Goal: Task Accomplishment & Management: Manage account settings

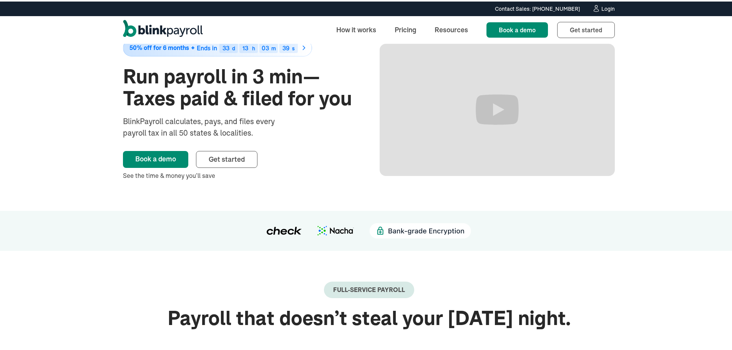
scroll to position [38, 0]
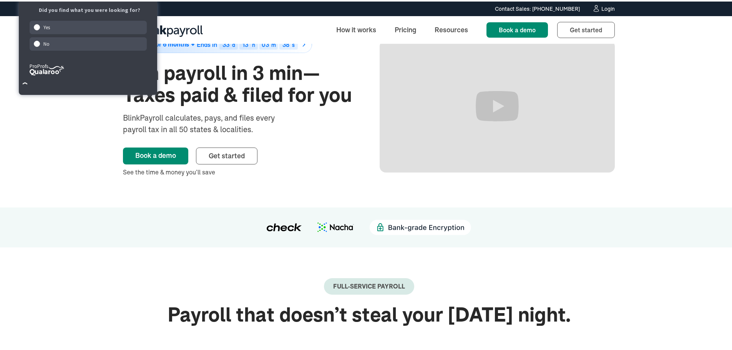
click at [602, 3] on link "Login" at bounding box center [603, 7] width 23 height 8
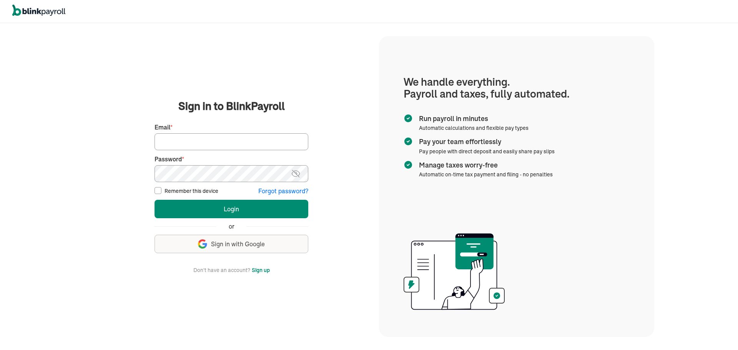
click at [236, 141] on input "Email *" at bounding box center [231, 141] width 154 height 17
type input "laura@rrdayton.com"
click at [154, 200] on button "Login" at bounding box center [231, 209] width 154 height 18
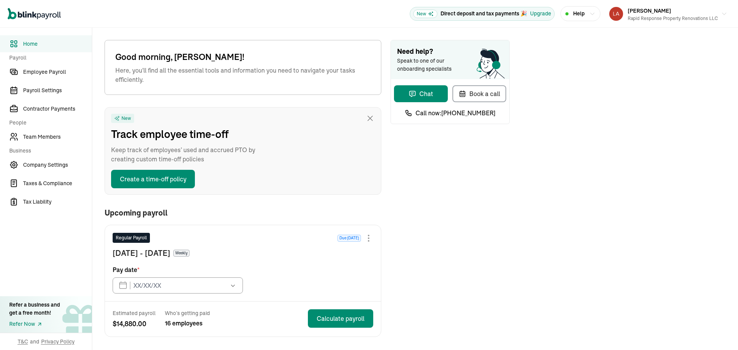
type input "08/29/2025"
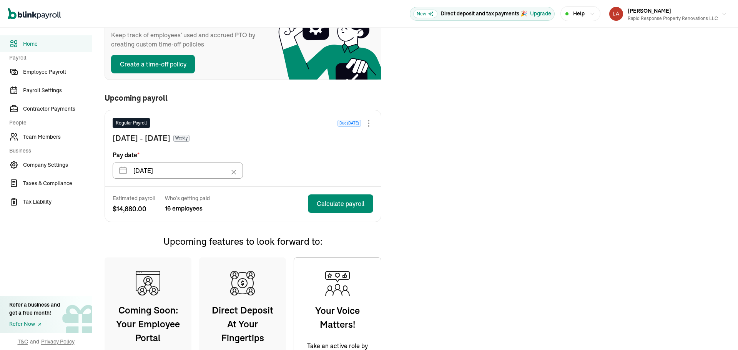
scroll to position [115, 0]
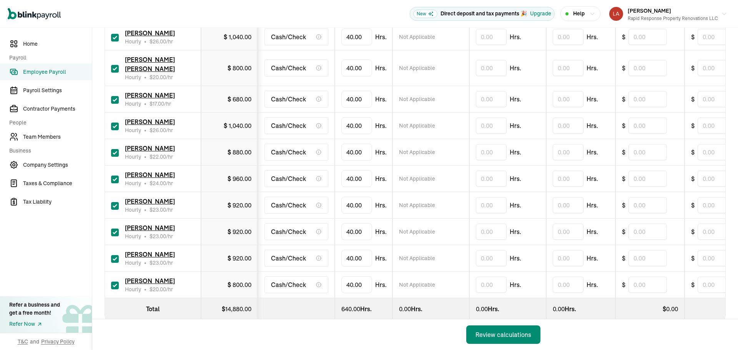
scroll to position [337, 0]
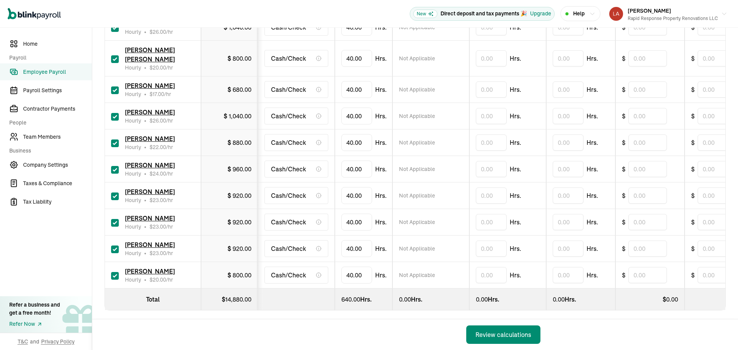
click at [118, 219] on input "checkbox" at bounding box center [115, 223] width 8 height 8
checkbox input "false"
type input "0.00"
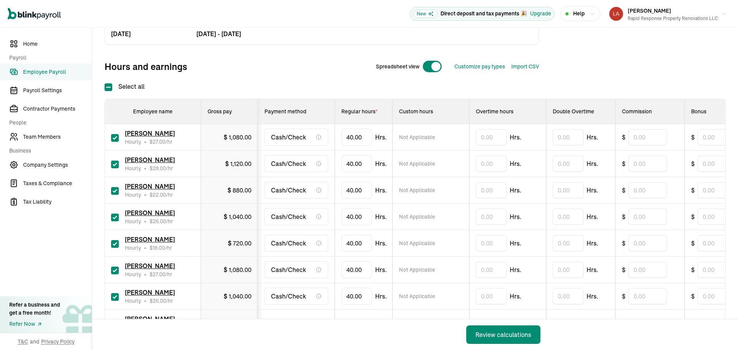
scroll to position [222, 0]
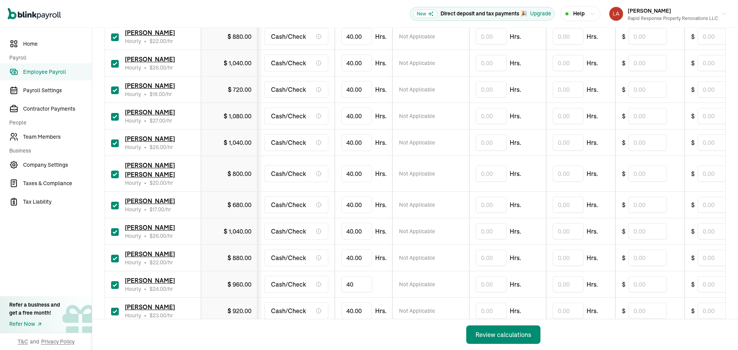
click at [358, 276] on input "40" at bounding box center [356, 284] width 31 height 16
type input "30.52"
click at [361, 142] on input "40" at bounding box center [356, 142] width 31 height 16
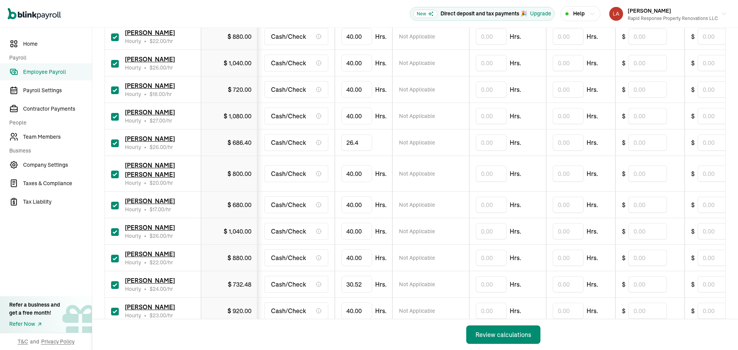
type input "26.42"
click at [361, 169] on input "40" at bounding box center [356, 174] width 31 height 16
type input "27.12"
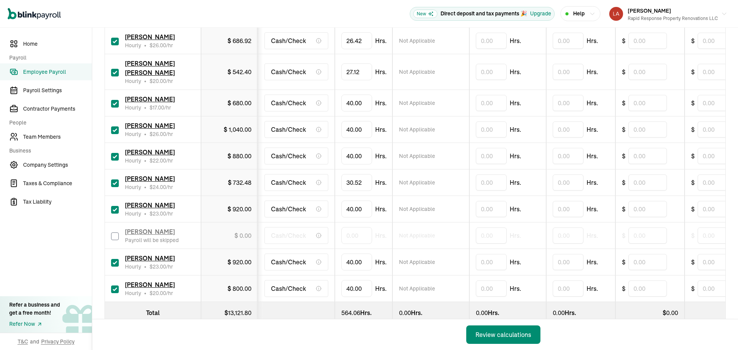
scroll to position [337, 0]
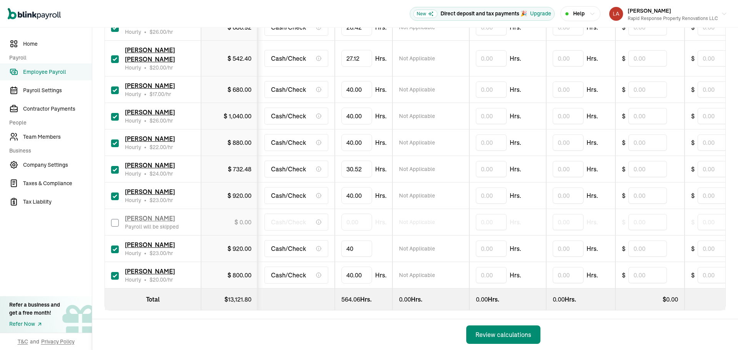
click at [360, 243] on input "40" at bounding box center [356, 249] width 31 height 16
type input "36.29"
click at [360, 187] on input "40" at bounding box center [356, 195] width 31 height 16
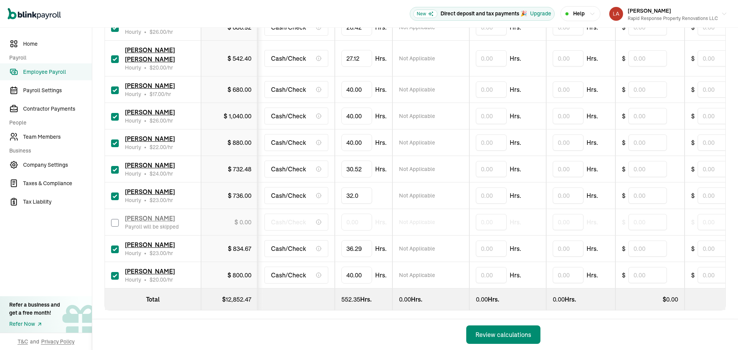
type input "32.08"
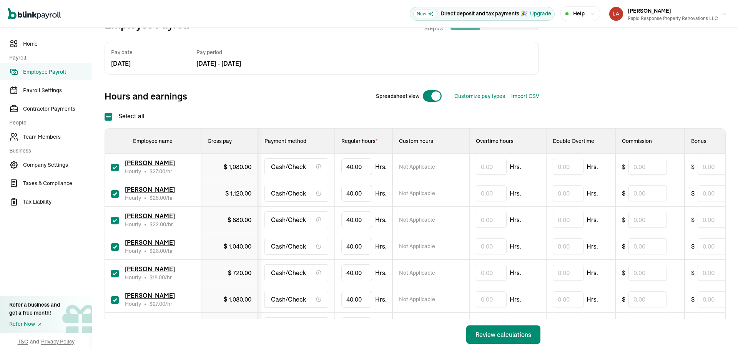
scroll to position [30, 0]
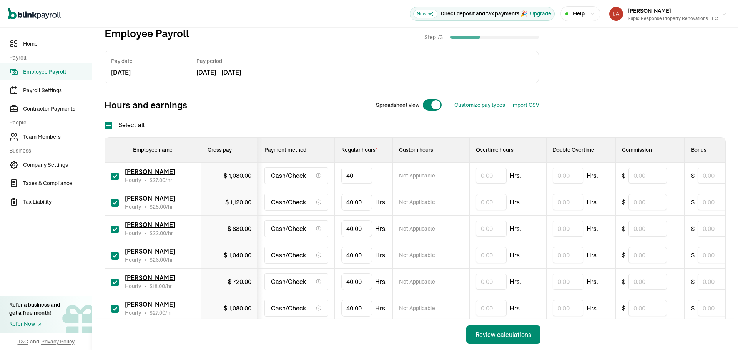
click at [362, 178] on input "40" at bounding box center [356, 176] width 31 height 16
type input "37.05"
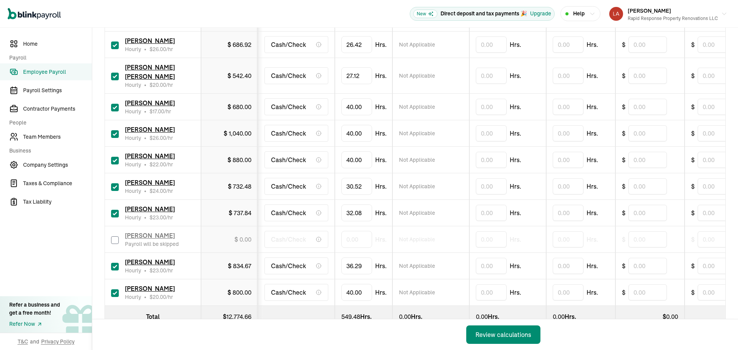
scroll to position [337, 0]
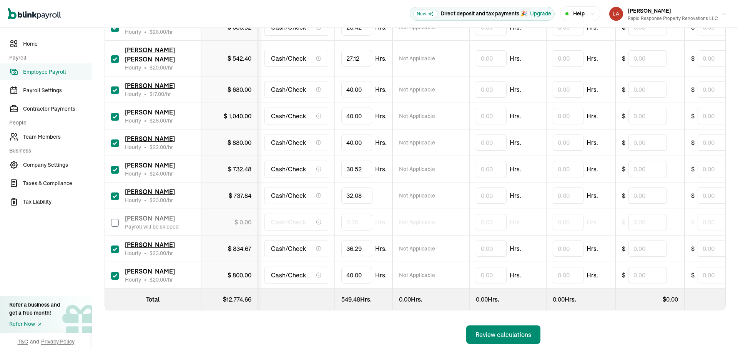
click at [364, 187] on input "32.08" at bounding box center [356, 195] width 31 height 16
type input "27.25"
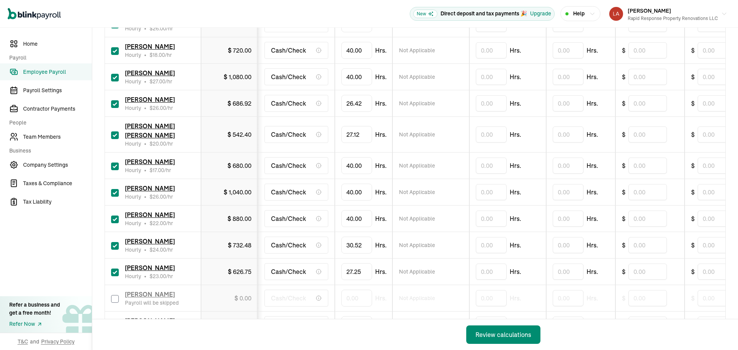
scroll to position [260, 0]
click at [358, 211] on input "40" at bounding box center [356, 219] width 31 height 16
type input "32.08"
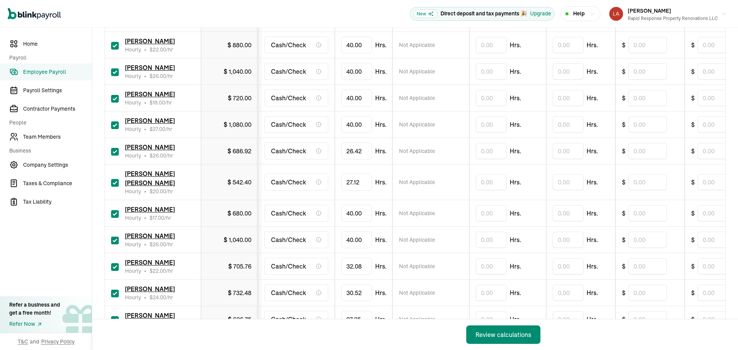
scroll to position [145, 0]
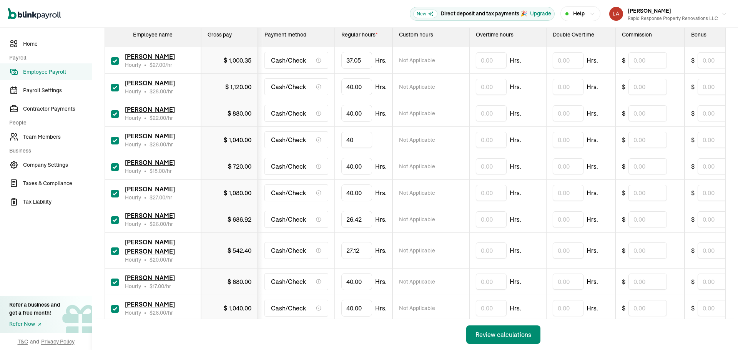
click at [360, 141] on input "40" at bounding box center [356, 140] width 31 height 16
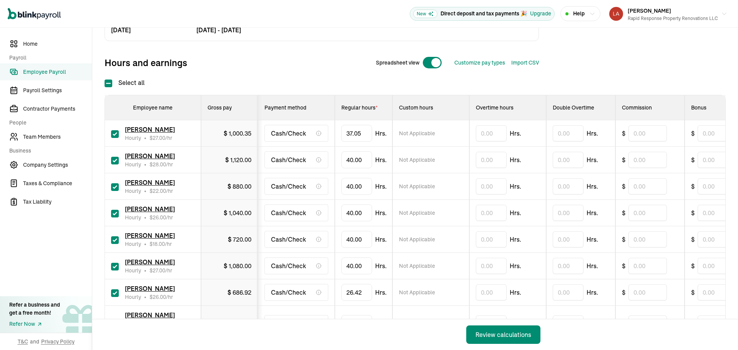
scroll to position [77, 0]
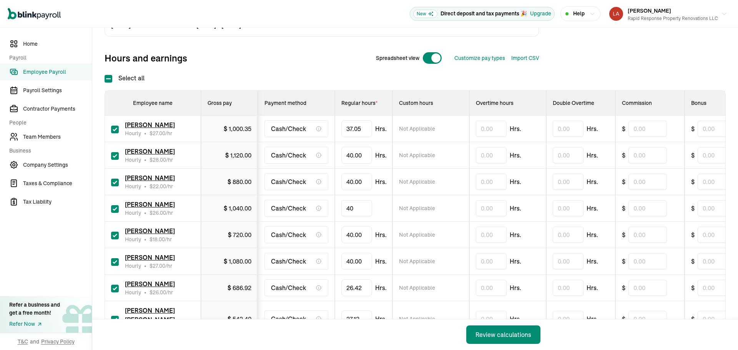
click at [355, 210] on input "40" at bounding box center [356, 208] width 31 height 16
type input "27.36"
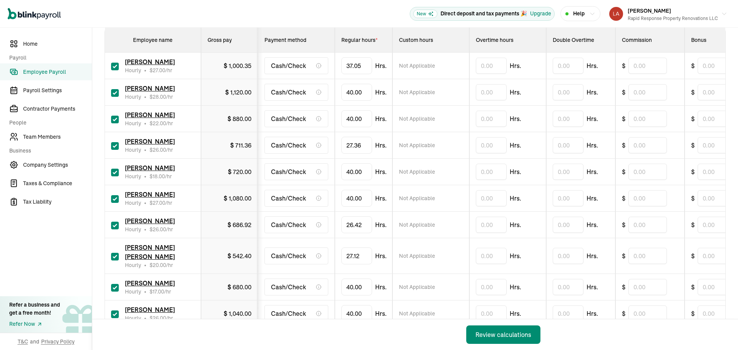
scroll to position [154, 0]
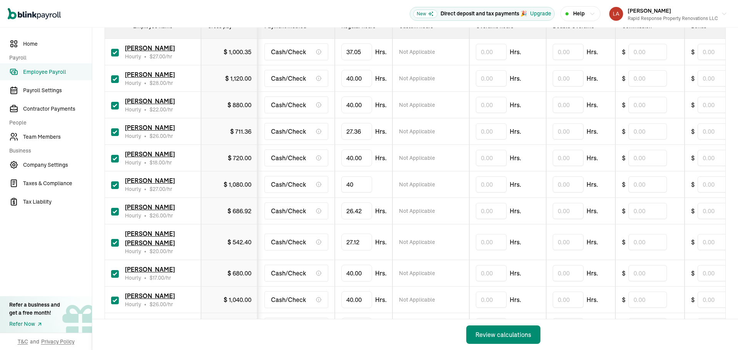
click at [351, 181] on input "40" at bounding box center [356, 184] width 31 height 16
type input "33.30"
click at [351, 105] on input "40" at bounding box center [356, 105] width 31 height 16
type input "23.25"
click at [483, 79] on input "text" at bounding box center [491, 78] width 31 height 16
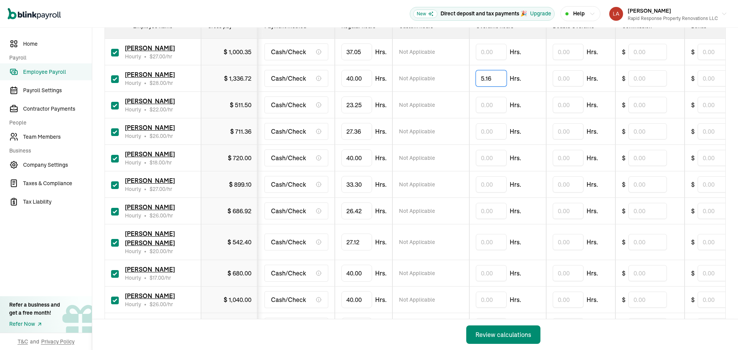
type input "5.16"
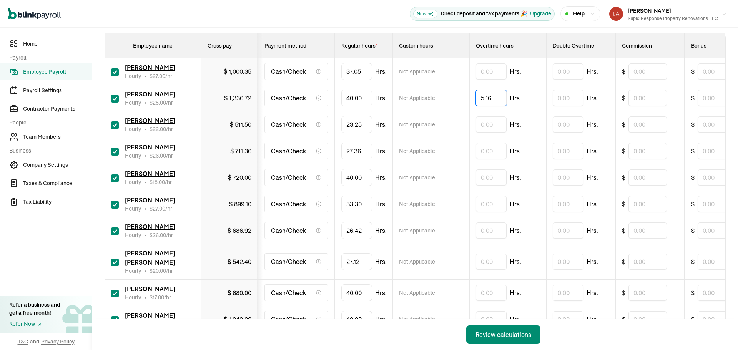
scroll to position [115, 0]
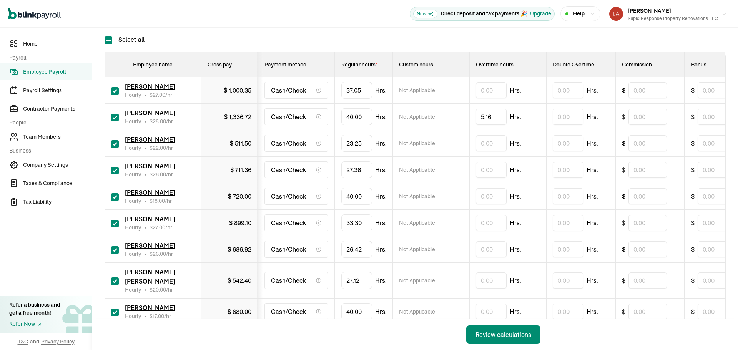
click at [115, 197] on input "checkbox" at bounding box center [115, 197] width 8 height 8
checkbox input "false"
type input "0.00"
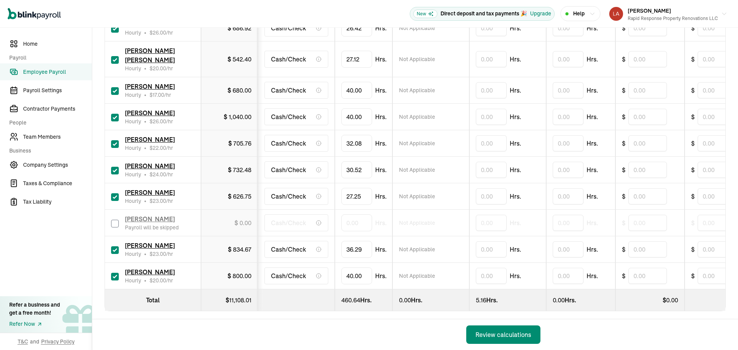
scroll to position [337, 0]
click at [349, 267] on input "40" at bounding box center [356, 275] width 31 height 16
type input "23.36"
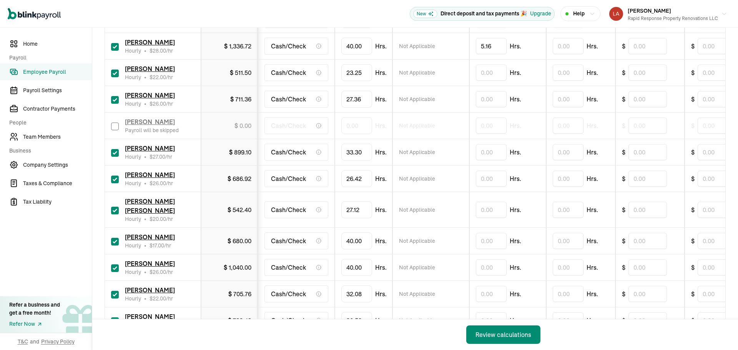
scroll to position [184, 0]
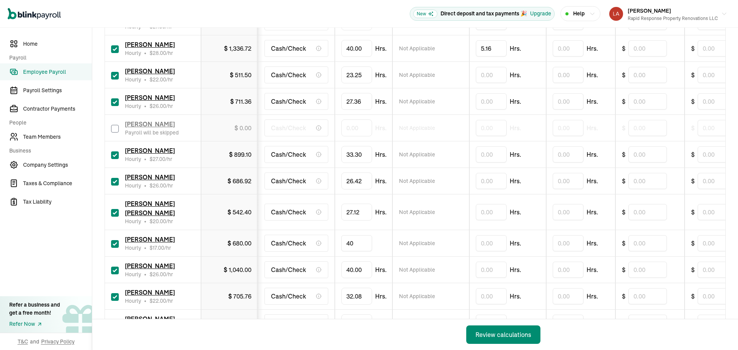
click at [353, 235] on input "40" at bounding box center [356, 243] width 31 height 16
type input "27.00"
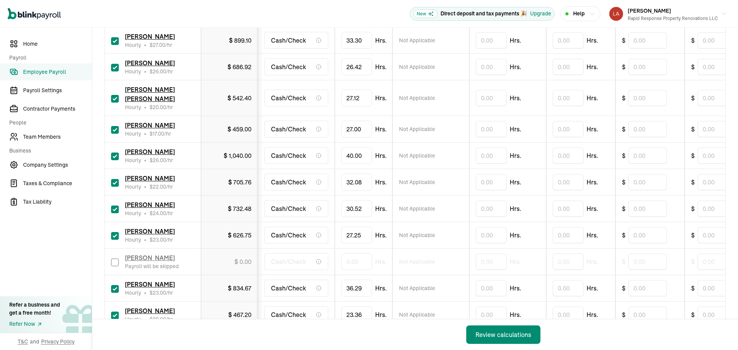
scroll to position [299, 0]
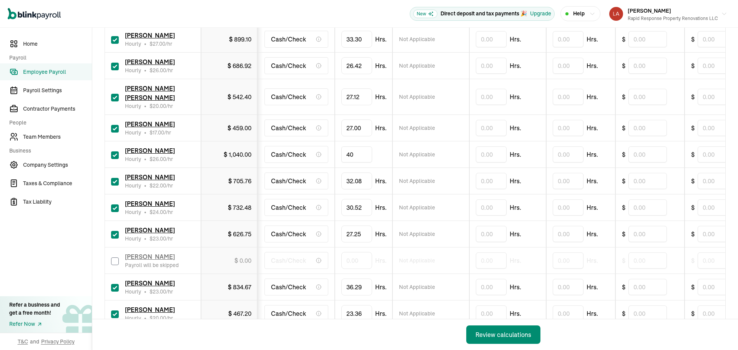
click at [356, 146] on input "40" at bounding box center [356, 154] width 31 height 16
type input "36.20"
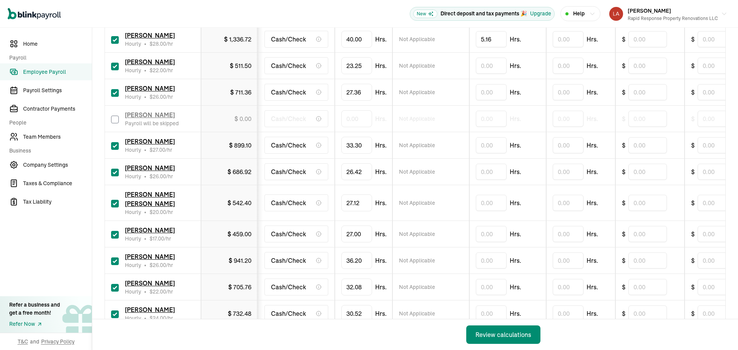
scroll to position [184, 0]
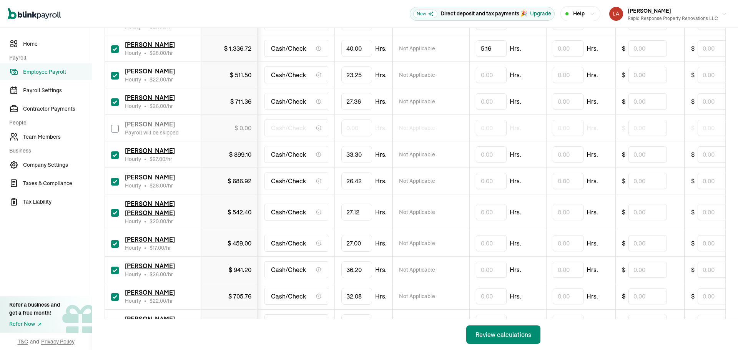
click at [118, 126] on input "checkbox" at bounding box center [115, 129] width 8 height 8
checkbox input "true"
click at [365, 133] on input "0" at bounding box center [356, 128] width 31 height 16
type input "20"
click at [349, 331] on div "Back Review calculations" at bounding box center [320, 334] width 457 height 31
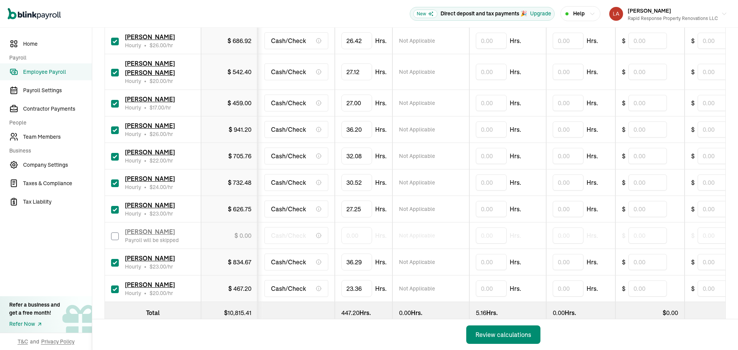
scroll to position [337, 0]
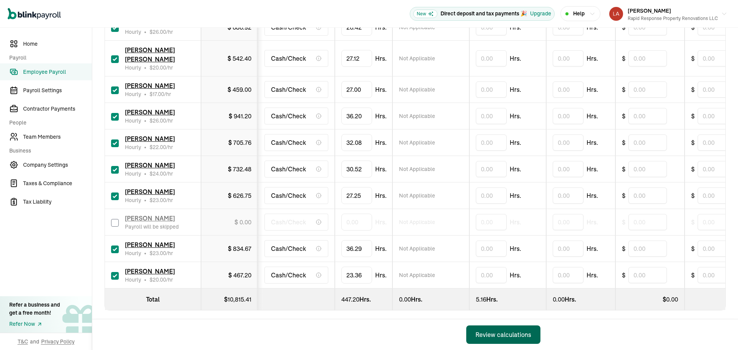
click at [501, 332] on div "Review calculations" at bounding box center [503, 334] width 56 height 9
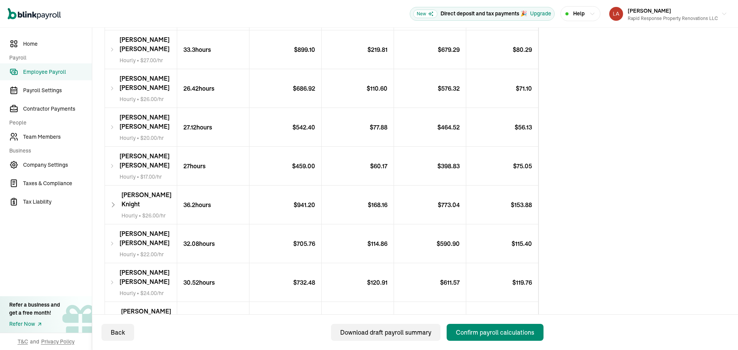
scroll to position [417, 0]
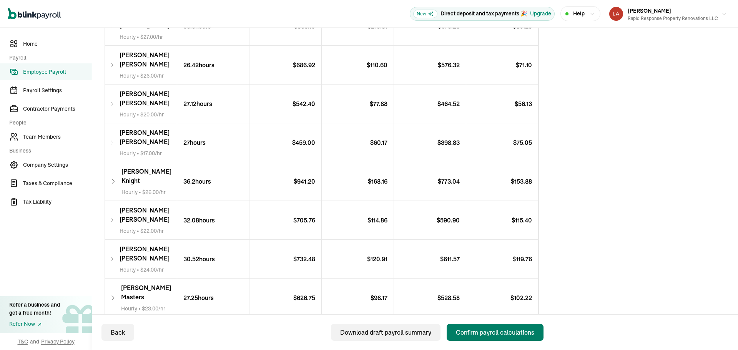
click at [493, 330] on div "Confirm payroll calculations" at bounding box center [495, 332] width 78 height 9
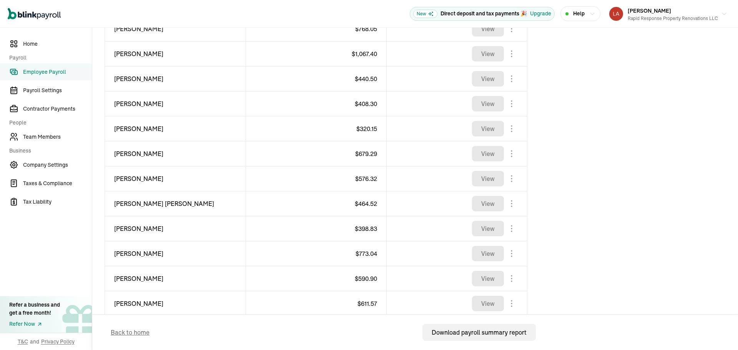
scroll to position [346, 0]
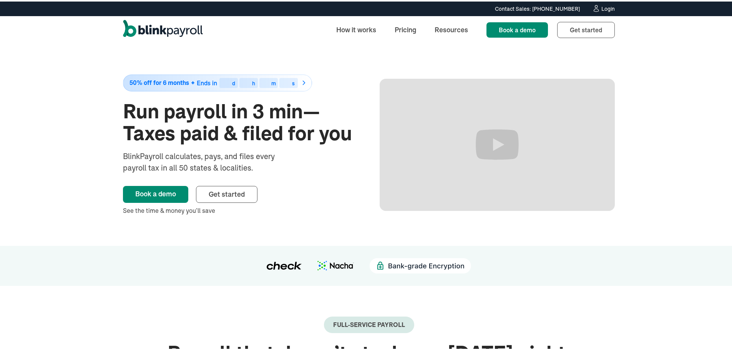
click at [608, 8] on div "Login" at bounding box center [607, 7] width 13 height 5
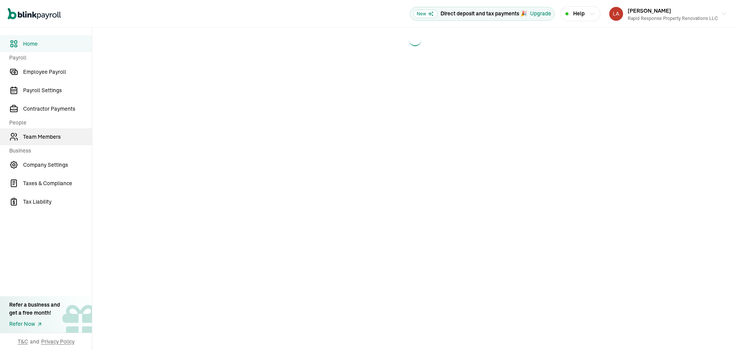
click at [49, 140] on span "Team Members" at bounding box center [57, 137] width 69 height 8
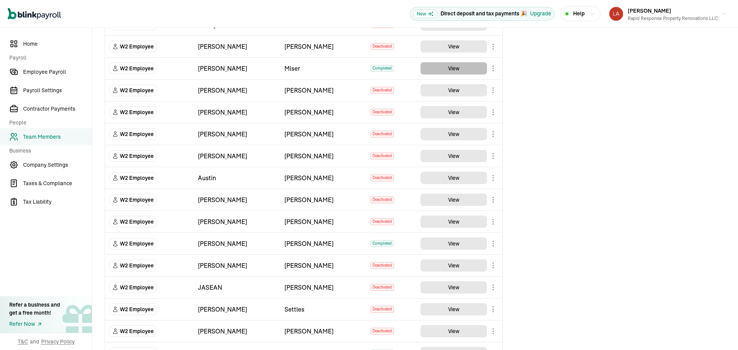
click at [451, 73] on button "View" at bounding box center [453, 68] width 66 height 12
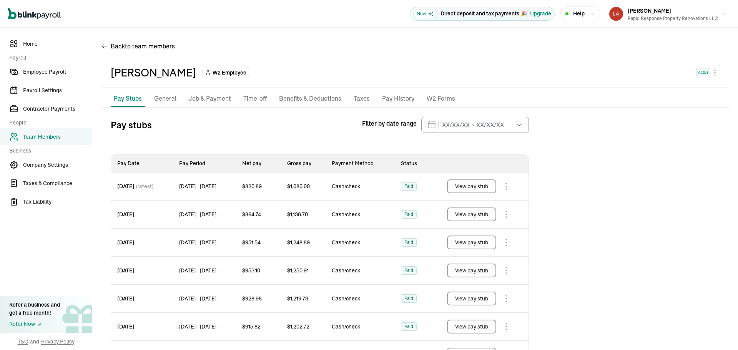
click at [481, 181] on button "View pay stub" at bounding box center [471, 186] width 49 height 14
click at [293, 98] on p "Benefits & Deductions" at bounding box center [310, 99] width 62 height 10
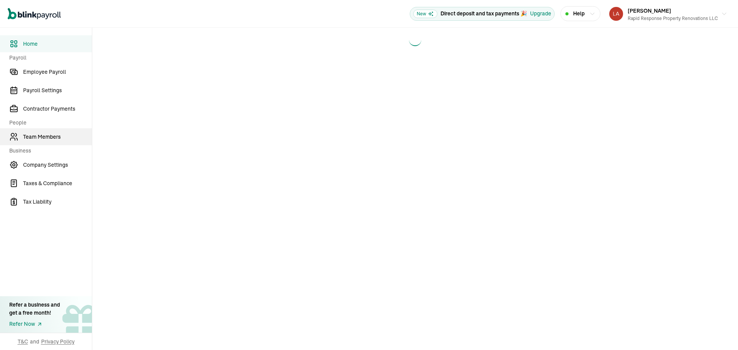
click at [49, 140] on span "Team Members" at bounding box center [57, 137] width 69 height 8
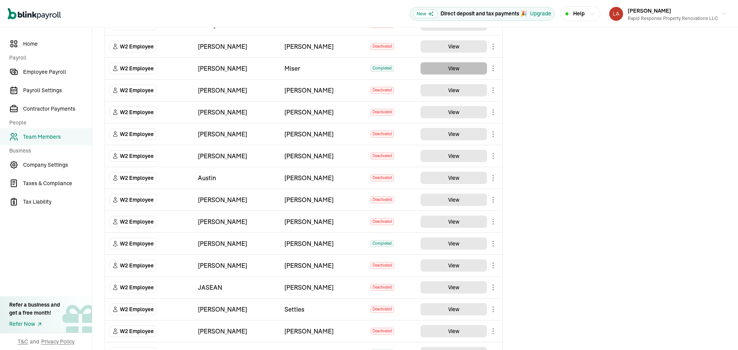
click at [451, 73] on button "View" at bounding box center [453, 68] width 66 height 12
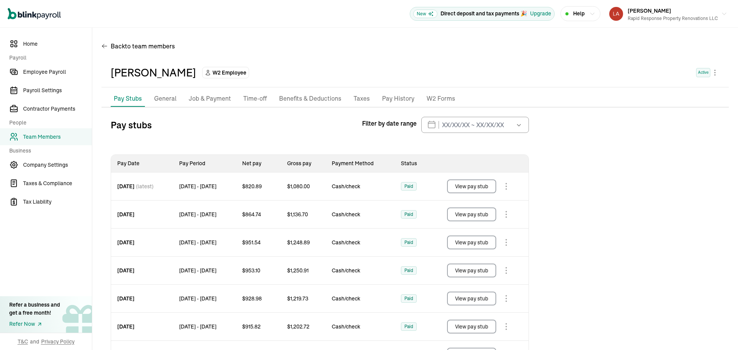
click at [481, 181] on button "View pay stub" at bounding box center [471, 186] width 49 height 14
click at [293, 98] on p "Benefits & Deductions" at bounding box center [310, 99] width 62 height 10
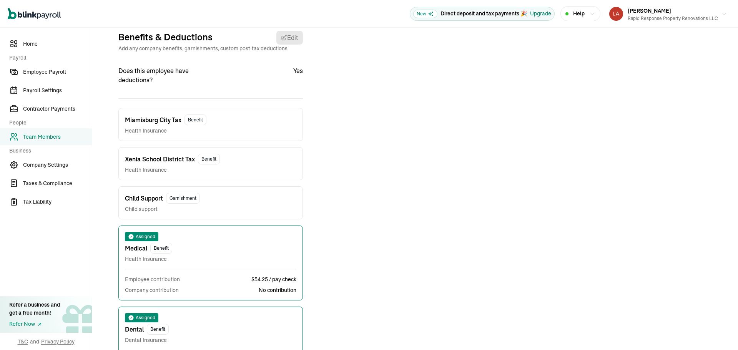
scroll to position [91, 0]
